Goal: Check status: Check status

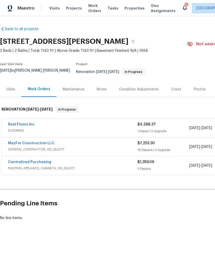
click at [43, 145] on link "MayFor Construction LLC" at bounding box center [31, 144] width 46 height 4
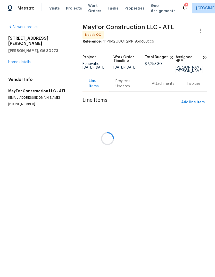
click at [127, 88] on div at bounding box center [107, 138] width 215 height 277
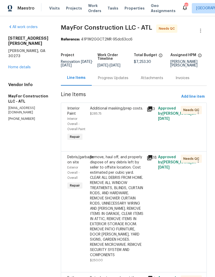
click at [125, 86] on div "Progress Updates" at bounding box center [113, 77] width 43 height 15
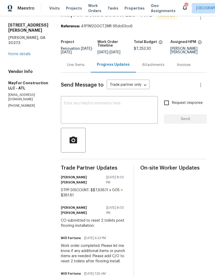
scroll to position [33, 0]
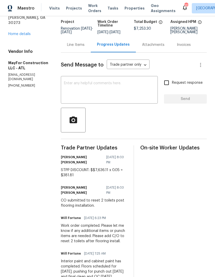
click at [16, 32] on link "Home details" at bounding box center [19, 34] width 22 height 4
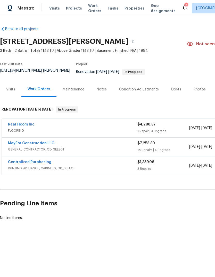
click at [28, 126] on link "Real Floors Inc" at bounding box center [21, 125] width 27 height 4
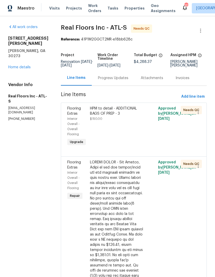
click at [128, 116] on div "HPM to detail - ADDITIONAL BAGS OF PREP - 3" at bounding box center [117, 111] width 54 height 10
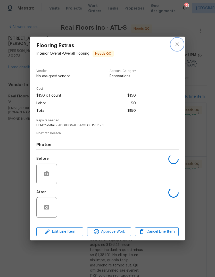
click at [175, 44] on icon "close" at bounding box center [177, 44] width 6 height 6
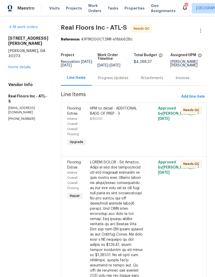
click at [21, 66] on link "Home details" at bounding box center [19, 68] width 22 height 4
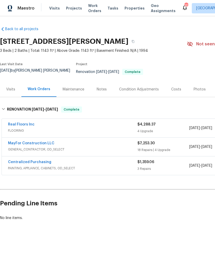
scroll to position [0, -1]
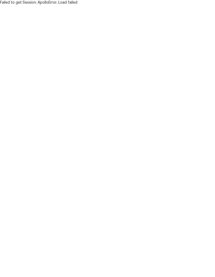
click at [113, 5] on html "Failed to get Session: ApolloError: Load failed" at bounding box center [107, 2] width 215 height 5
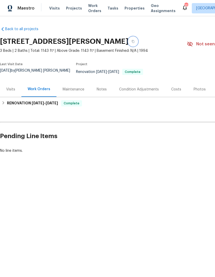
click at [132, 43] on icon "button" at bounding box center [133, 41] width 3 height 3
